Goal: Obtain resource: Obtain resource

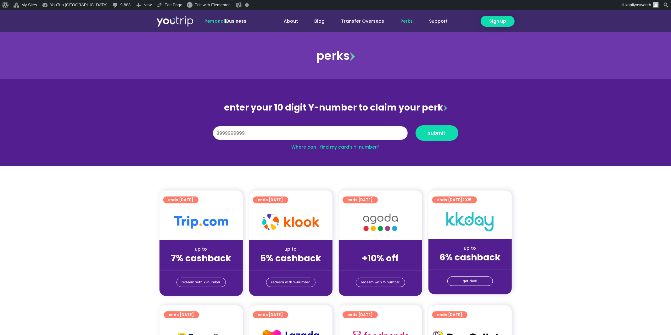
type input "8999999999"
click at [416, 125] on button "submit" at bounding box center [437, 132] width 43 height 15
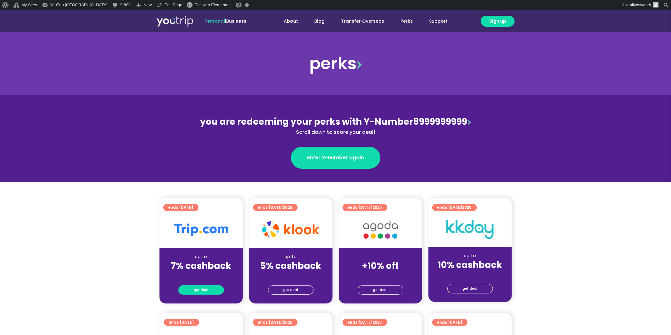
click at [212, 291] on link "get deal" at bounding box center [201, 289] width 46 height 9
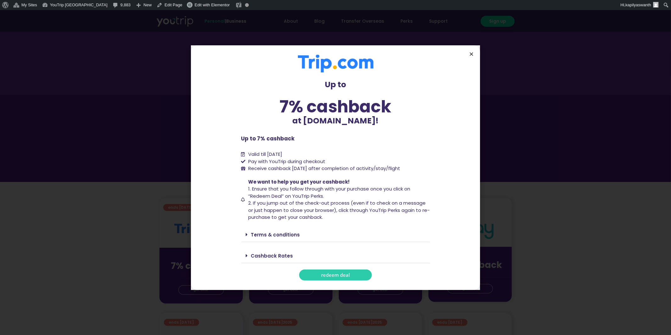
click at [472, 54] on icon "Close" at bounding box center [471, 54] width 5 height 5
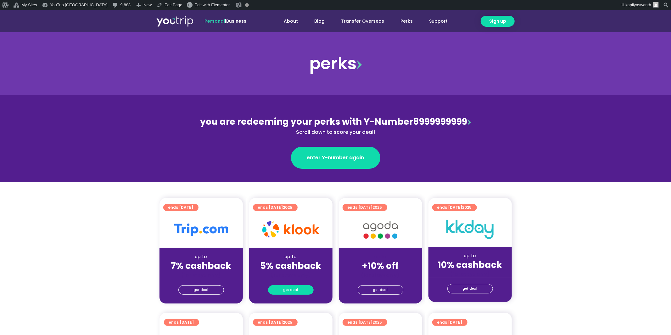
click at [290, 285] on span "get deal" at bounding box center [291, 289] width 15 height 9
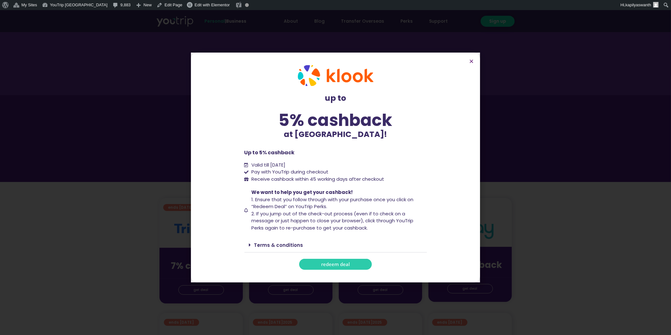
click at [326, 266] on span "redeem deal" at bounding box center [335, 264] width 29 height 5
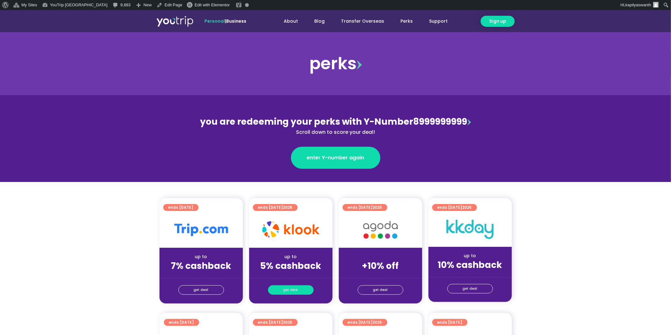
click at [297, 294] on link "get deal" at bounding box center [291, 289] width 46 height 9
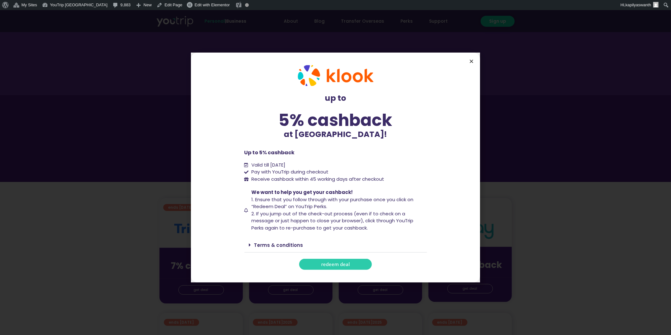
click at [473, 59] on icon "Close" at bounding box center [471, 61] width 5 height 5
